Goal: Understand process/instructions: Learn how to perform a task or action

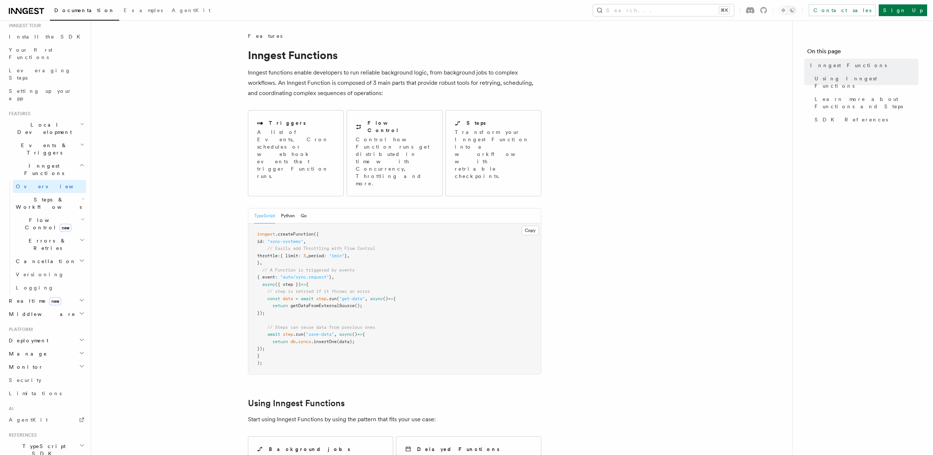
scroll to position [88, 0]
click at [63, 322] on h2 "Deployment" at bounding box center [46, 328] width 80 height 13
click at [62, 335] on link "Overview" at bounding box center [49, 341] width 73 height 13
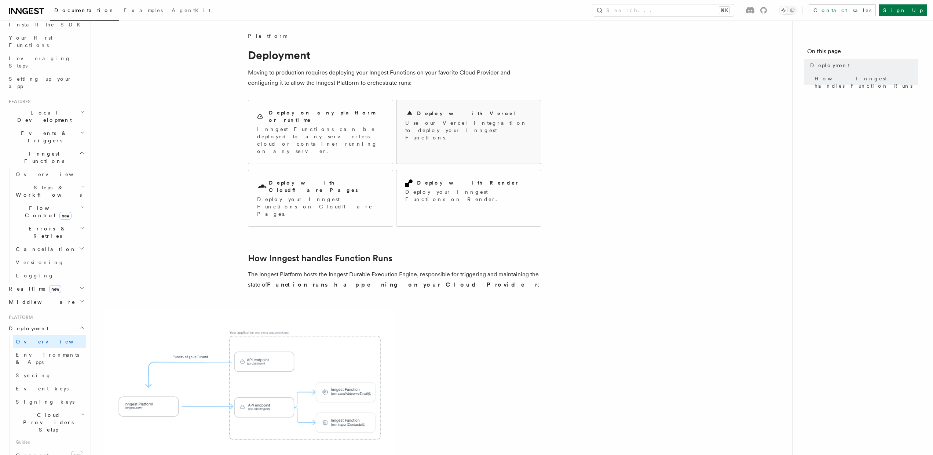
click at [450, 120] on p "Use our Vercel Integration to deploy your Inngest Functions." at bounding box center [468, 130] width 127 height 22
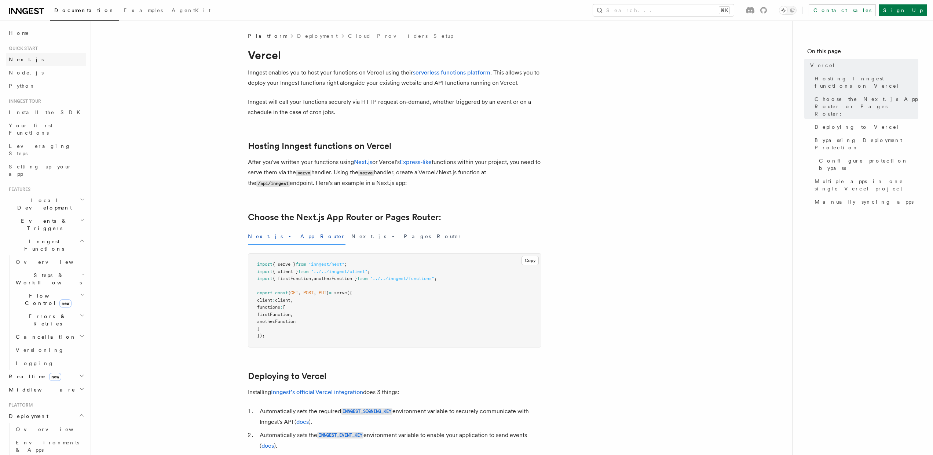
click at [25, 59] on link "Next.js" at bounding box center [46, 59] width 80 height 13
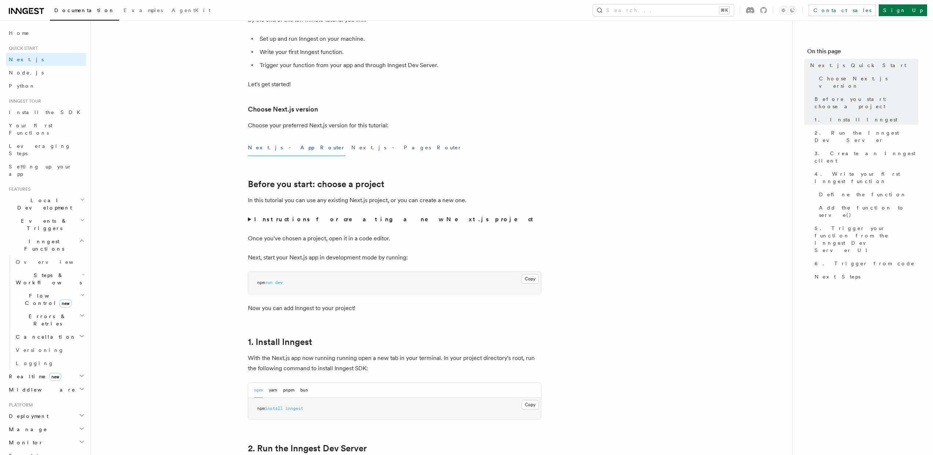
scroll to position [101, 0]
click at [322, 220] on strong "Instructions for creating a new Next.js project" at bounding box center [395, 219] width 282 height 7
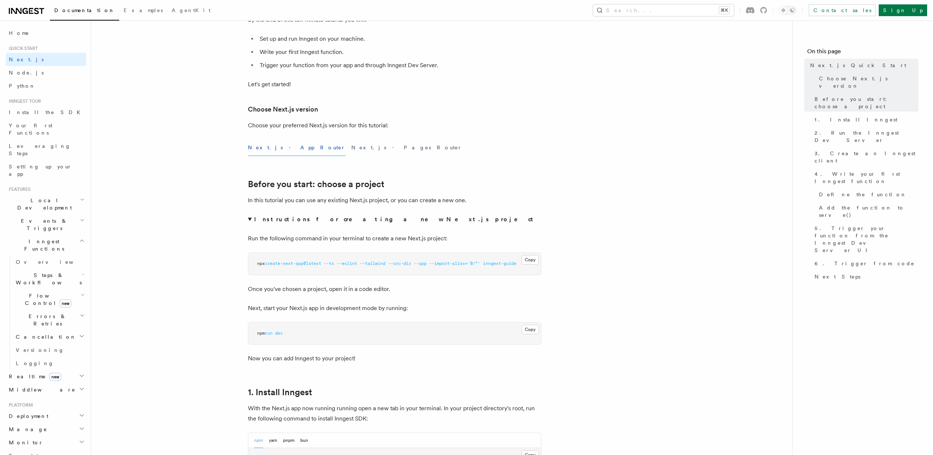
click at [292, 220] on strong "Instructions for creating a new Next.js project" at bounding box center [395, 219] width 282 height 7
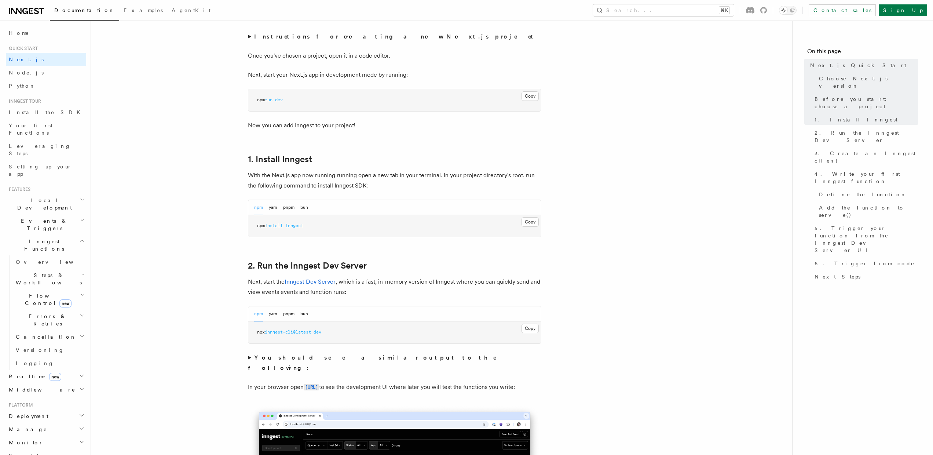
scroll to position [312, 0]
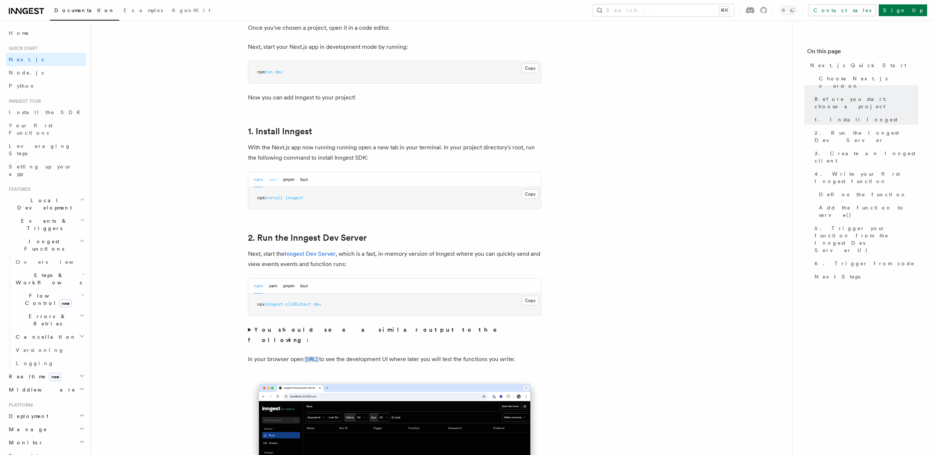
click at [276, 182] on button "yarn" at bounding box center [273, 179] width 8 height 15
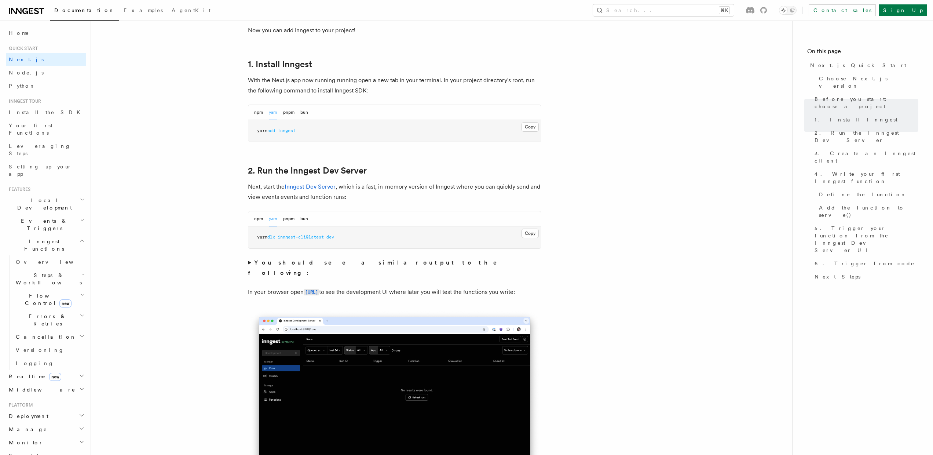
scroll to position [322, 0]
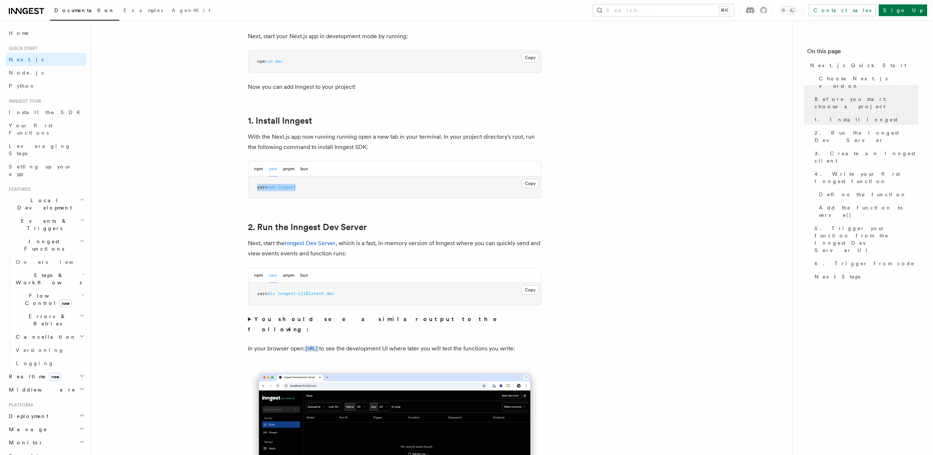
drag, startPoint x: 258, startPoint y: 187, endPoint x: 308, endPoint y: 189, distance: 49.5
click at [308, 189] on pre "yarn add inngest" at bounding box center [394, 187] width 293 height 22
copy span "yarn add inngest"
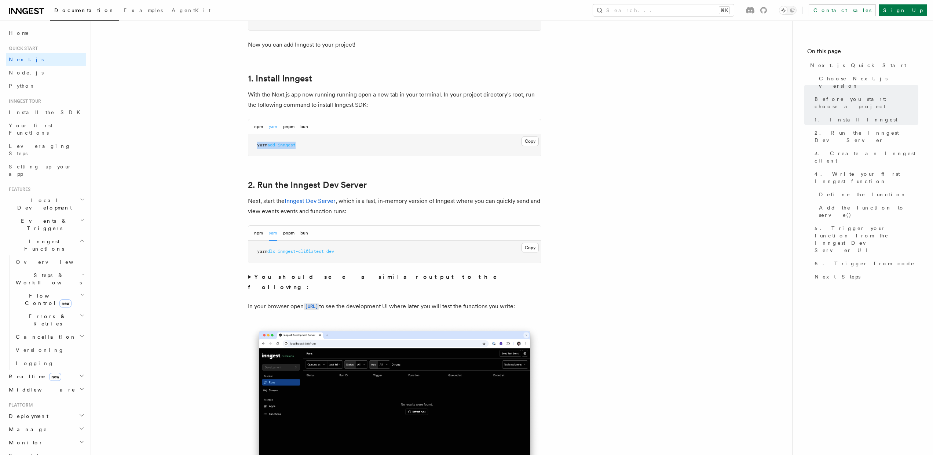
scroll to position [365, 0]
drag, startPoint x: 256, startPoint y: 251, endPoint x: 361, endPoint y: 252, distance: 105.3
click at [362, 252] on pre "yarn dlx inngest-cli@latest dev" at bounding box center [394, 251] width 293 height 22
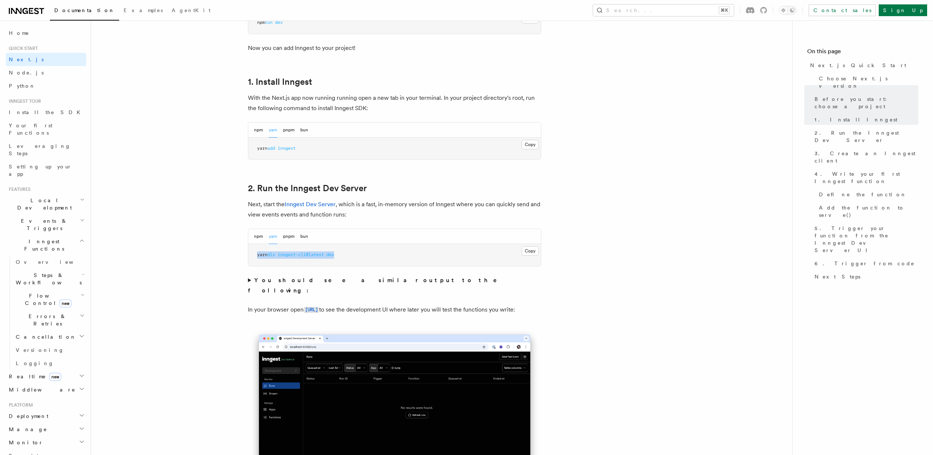
scroll to position [362, 0]
copy span "yarn dlx inngest-cli@latest dev"
click at [257, 236] on button "npm" at bounding box center [258, 235] width 9 height 15
drag, startPoint x: 296, startPoint y: 254, endPoint x: 345, endPoint y: 254, distance: 48.8
click at [345, 254] on pre "npx inngest-cli@latest dev" at bounding box center [394, 255] width 293 height 22
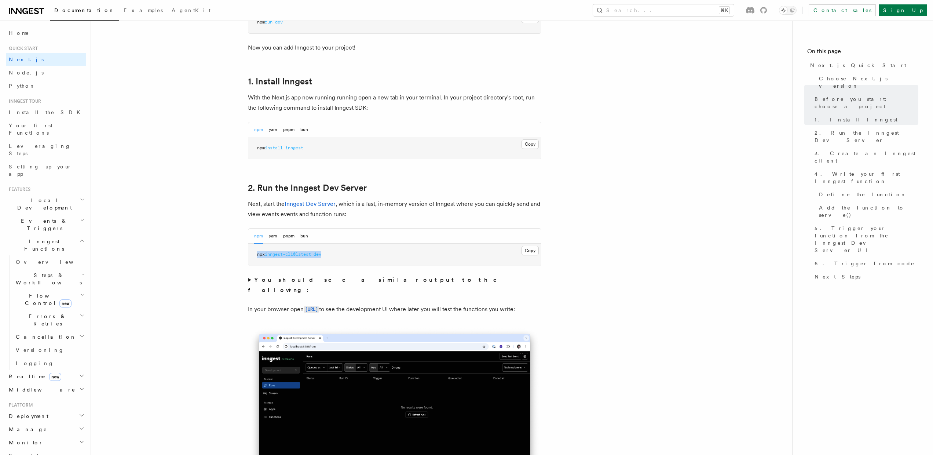
copy span "npx inngest-cli@latest dev"
click at [319, 306] on code "http://localhost:8288" at bounding box center [311, 309] width 15 height 6
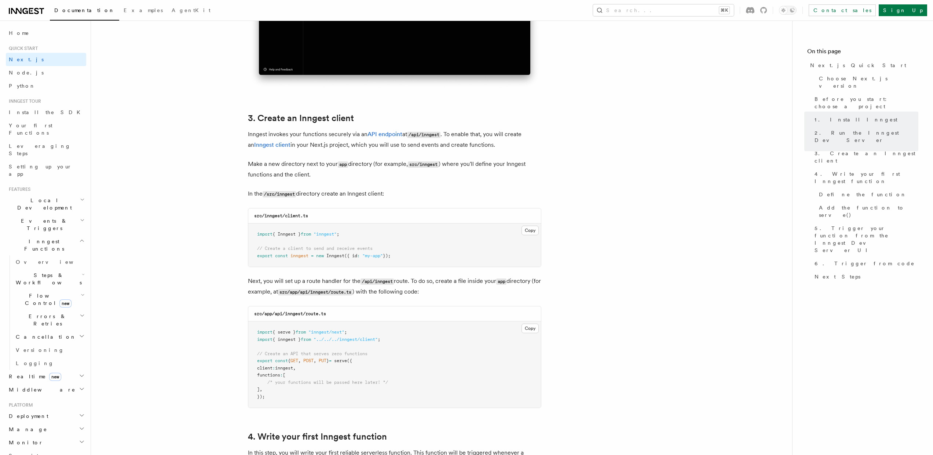
scroll to position [783, 0]
click at [531, 228] on button "Copy Copied" at bounding box center [530, 231] width 17 height 10
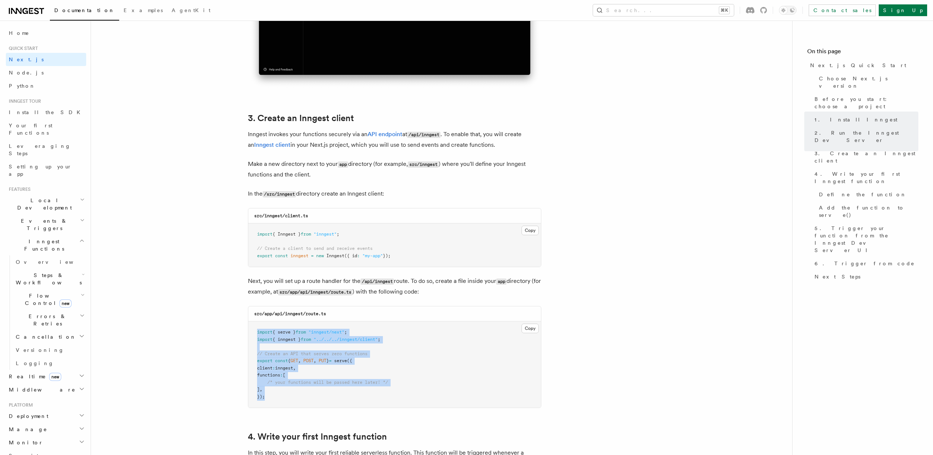
drag, startPoint x: 257, startPoint y: 332, endPoint x: 326, endPoint y: 391, distance: 91.0
click at [326, 391] on pre "import { serve } from "inngest/next" ; import { inngest } from "../../../innges…" at bounding box center [394, 364] width 293 height 86
copy code "import { serve } from "inngest/next" ; import { inngest } from "../../../innges…"
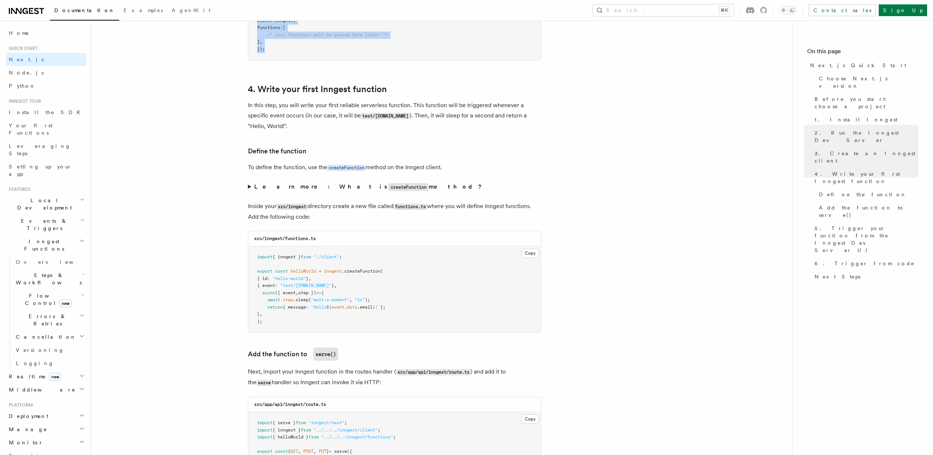
scroll to position [1131, 0]
click at [526, 249] on button "Copy Copied" at bounding box center [530, 253] width 17 height 10
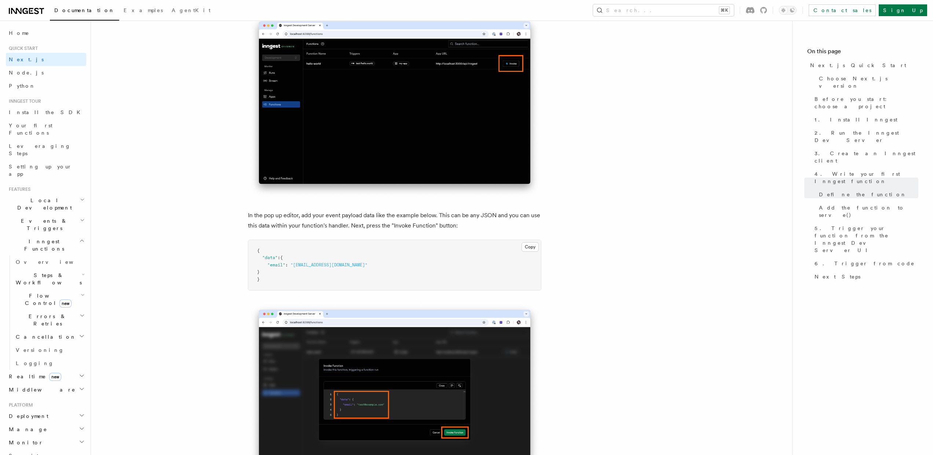
scroll to position [2045, 0]
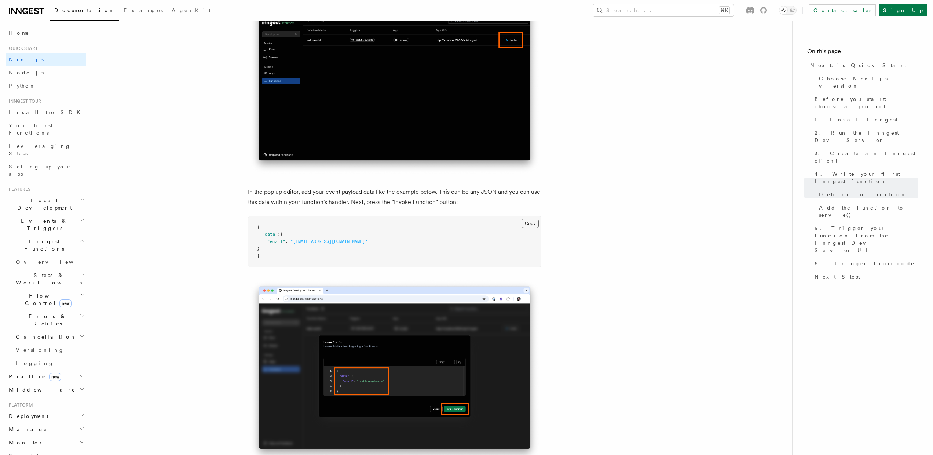
click at [532, 219] on button "Copy Copied" at bounding box center [530, 224] width 17 height 10
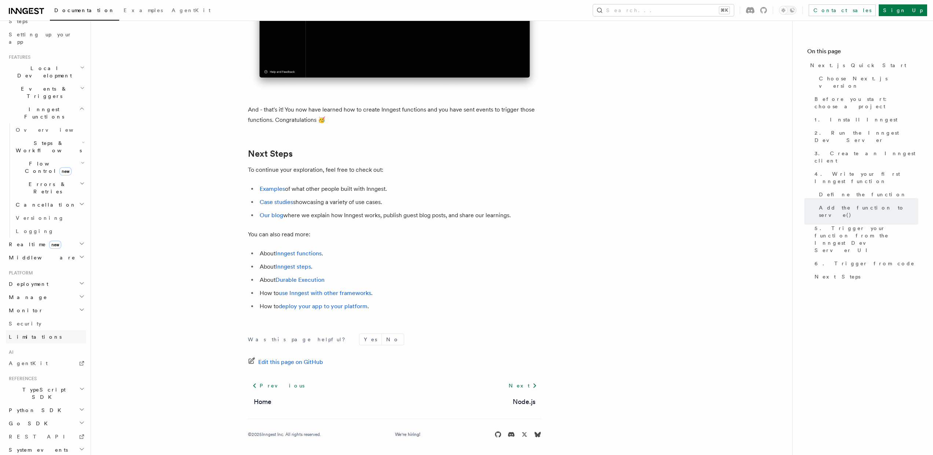
scroll to position [4474, 0]
click at [45, 277] on h2 "Deployment" at bounding box center [46, 283] width 80 height 13
click at [44, 367] on span "Cloud Providers Setup" at bounding box center [47, 378] width 68 height 22
click at [43, 439] on link "Vercel" at bounding box center [53, 445] width 66 height 13
